Goal: Navigation & Orientation: Find specific page/section

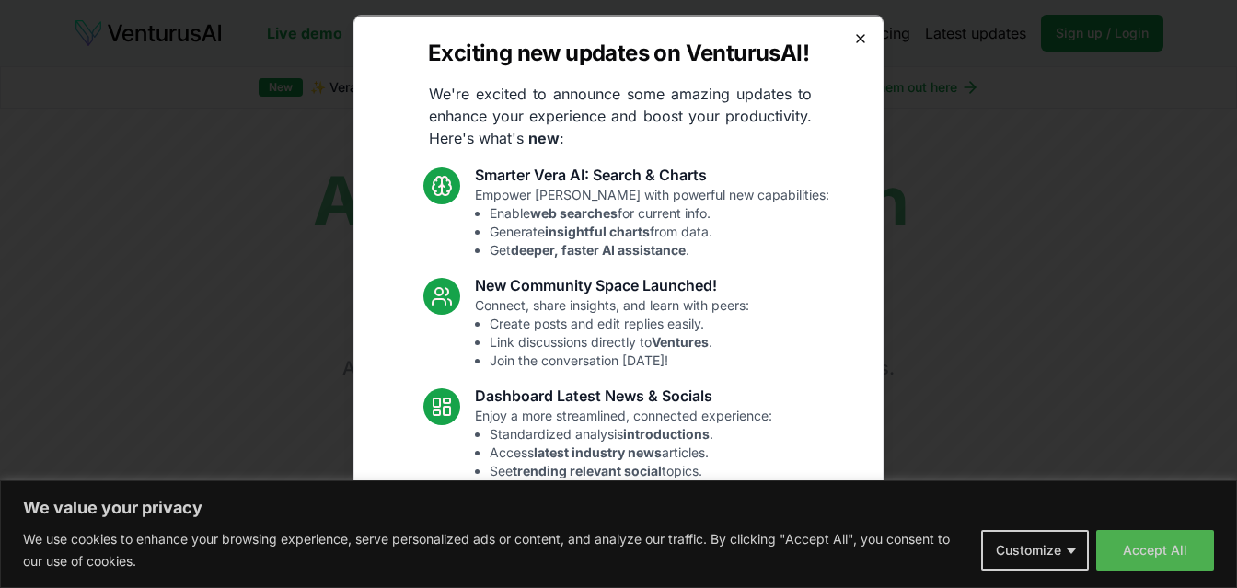
click at [853, 42] on icon "button" at bounding box center [860, 37] width 15 height 15
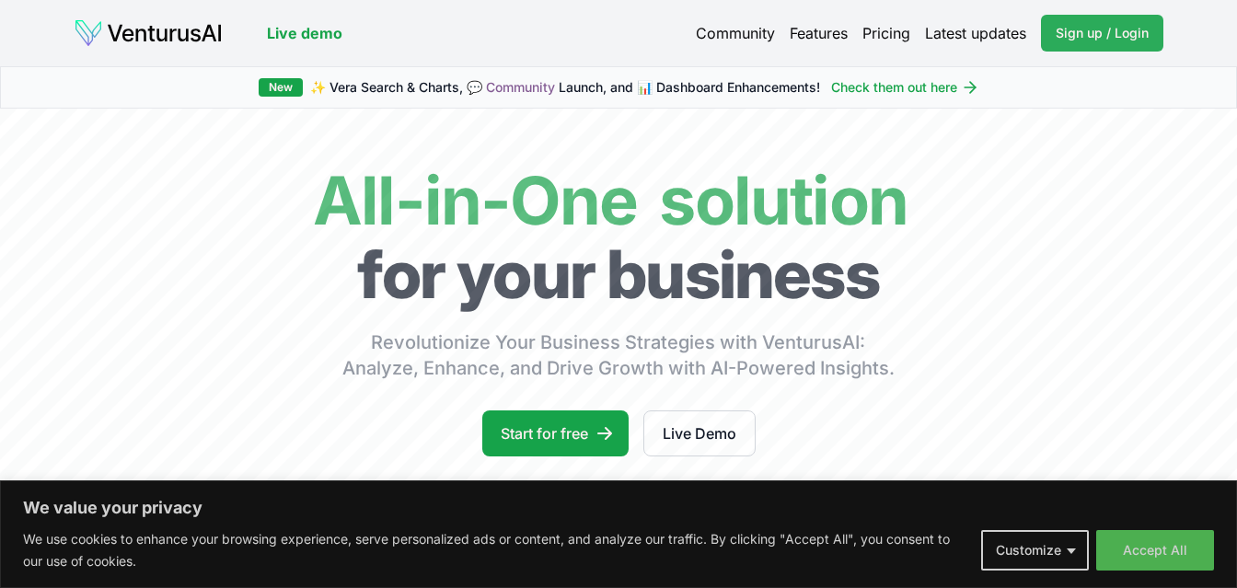
click at [1092, 38] on span "Sign up / Login" at bounding box center [1101, 33] width 93 height 18
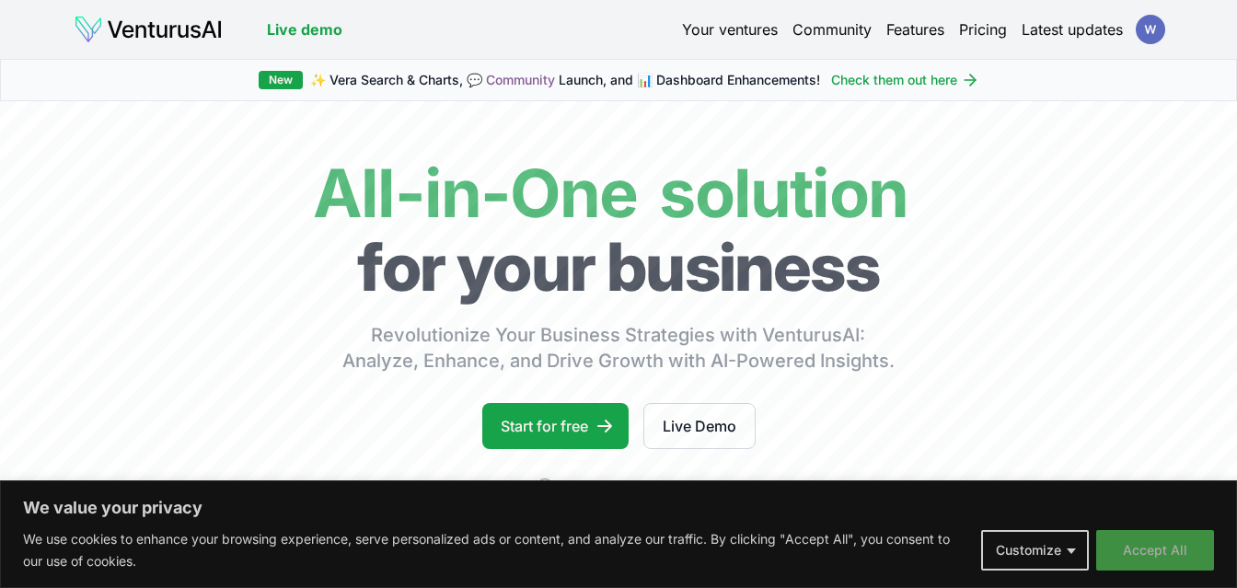
click at [1155, 549] on button "Accept All" at bounding box center [1155, 550] width 118 height 40
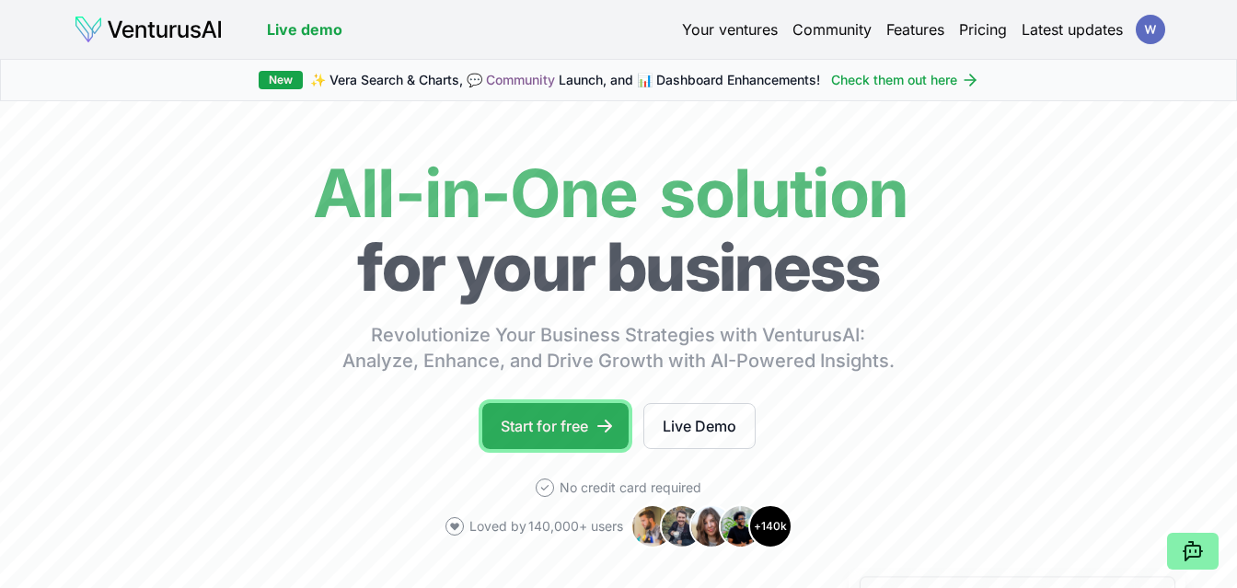
click at [567, 421] on link "Start for free" at bounding box center [555, 426] width 146 height 46
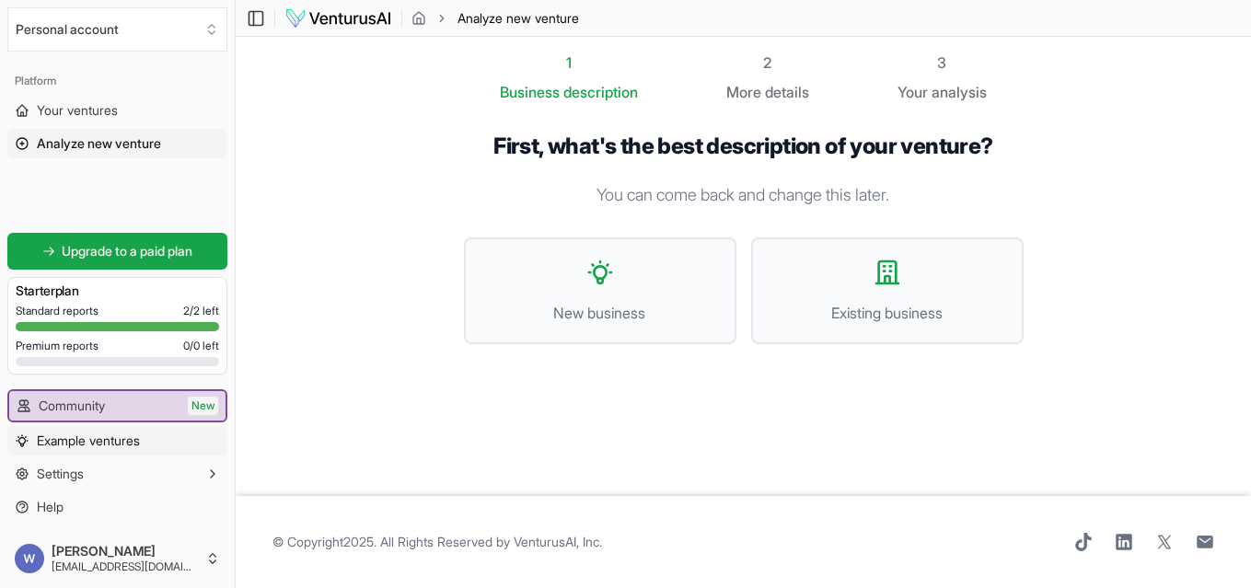
click at [122, 444] on span "Example ventures" at bounding box center [88, 441] width 103 height 18
